Goal: Find specific page/section: Find specific page/section

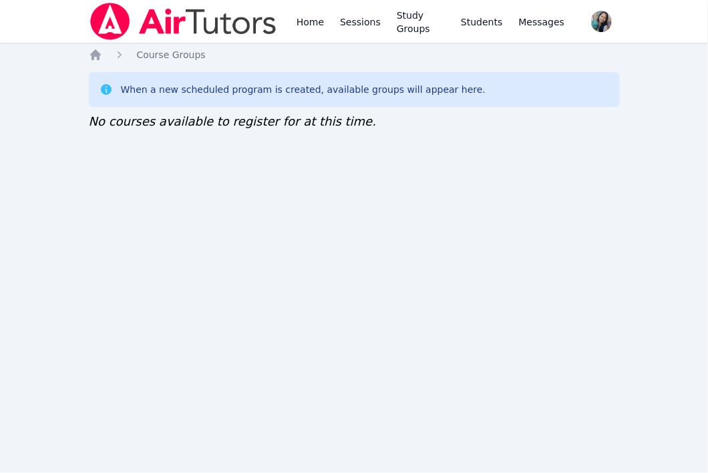
click at [281, 160] on div "Home Sessions Study Groups Students Messages Open user menu Sokha Lee Open main…" at bounding box center [354, 236] width 708 height 473
